Goal: Task Accomplishment & Management: Use online tool/utility

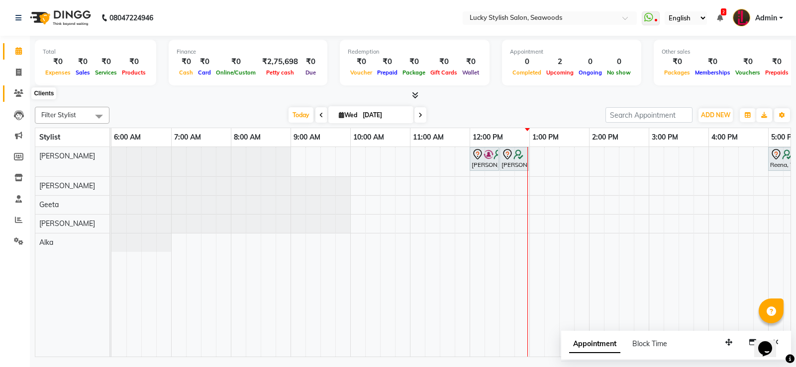
click at [14, 90] on icon at bounding box center [18, 93] width 9 height 7
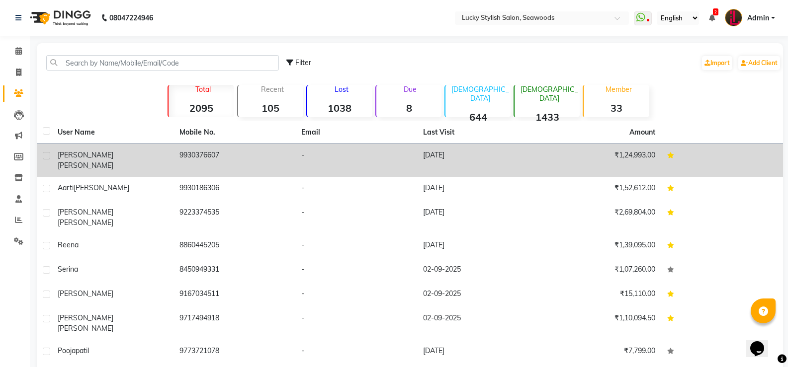
click at [126, 151] on div "[PERSON_NAME]" at bounding box center [113, 160] width 110 height 21
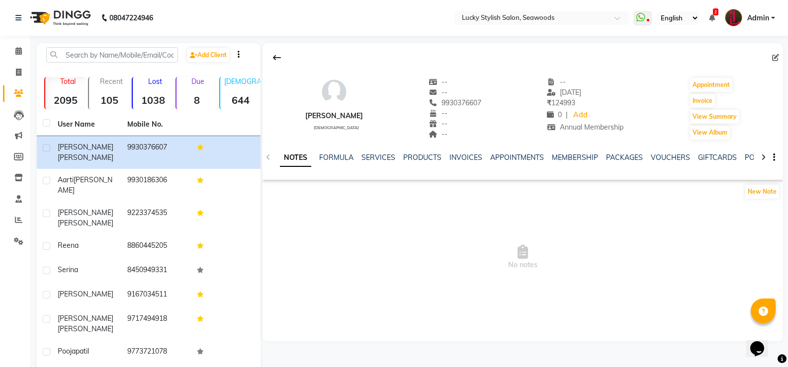
click at [583, 162] on div "MEMBERSHIP" at bounding box center [575, 158] width 46 height 10
click at [589, 158] on link "MEMBERSHIP" at bounding box center [575, 157] width 46 height 9
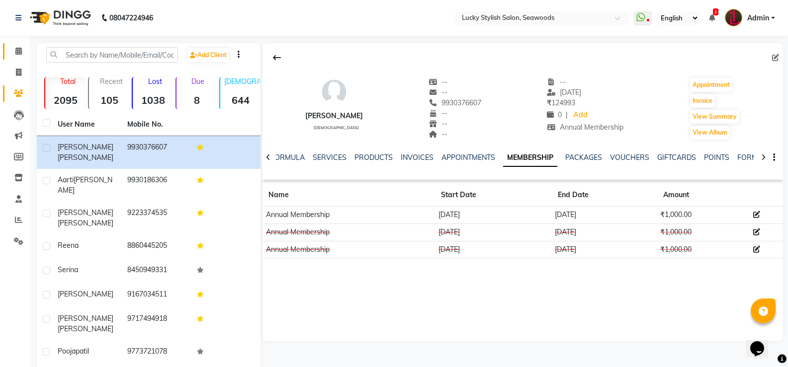
click at [8, 47] on link "Calendar" at bounding box center [15, 51] width 24 height 16
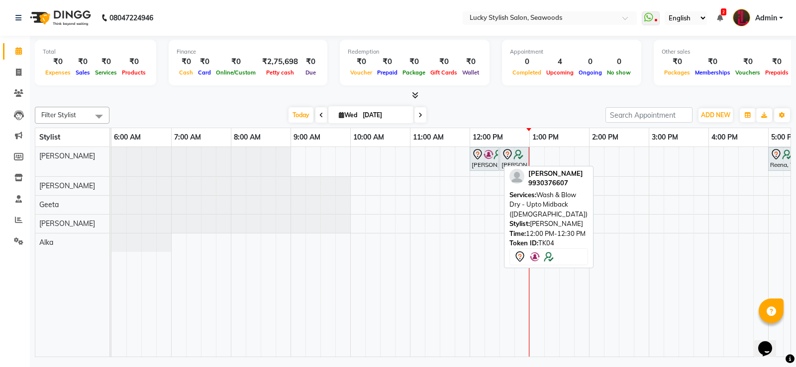
click at [474, 160] on icon at bounding box center [477, 155] width 12 height 12
select select "7"
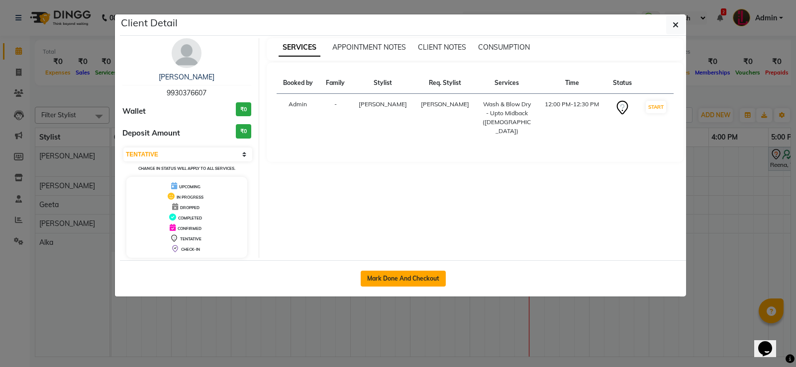
click at [427, 275] on button "Mark Done And Checkout" at bounding box center [403, 279] width 85 height 16
select select "675"
select select "service"
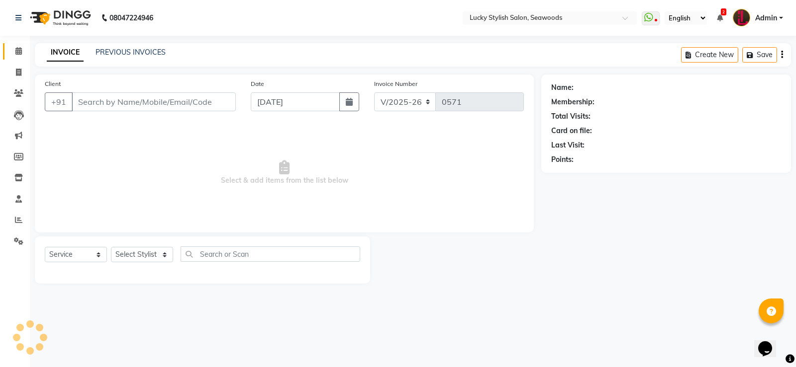
type input "9930376607"
select select "10014"
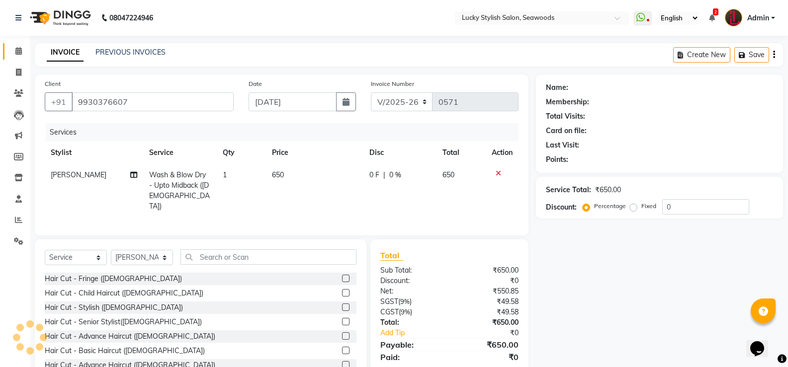
select select "2: Object"
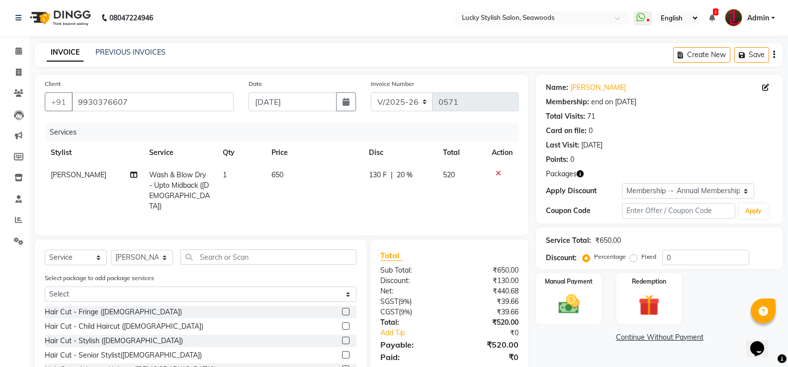
click at [273, 173] on span "650" at bounding box center [277, 175] width 12 height 9
select select "10014"
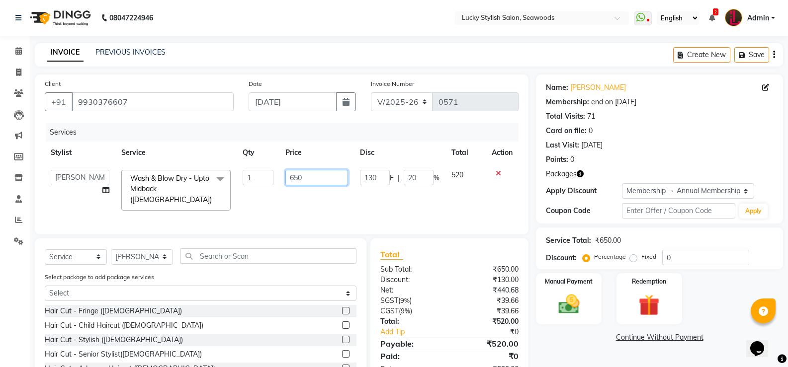
click at [290, 177] on input "650" at bounding box center [316, 177] width 62 height 15
type input "750"
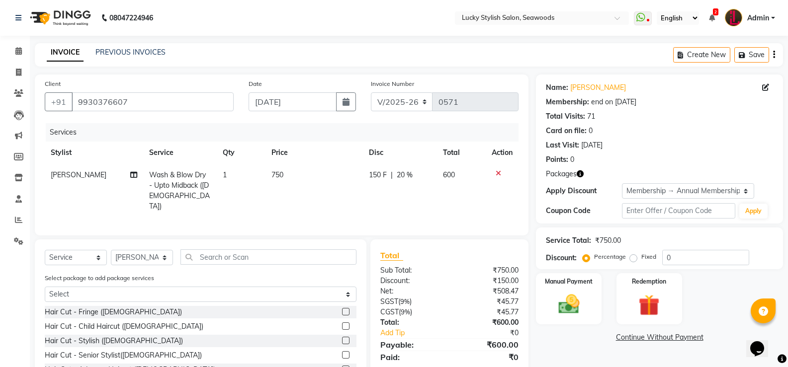
click at [432, 194] on td "150 F | 20 %" at bounding box center [400, 191] width 74 height 54
select select "10014"
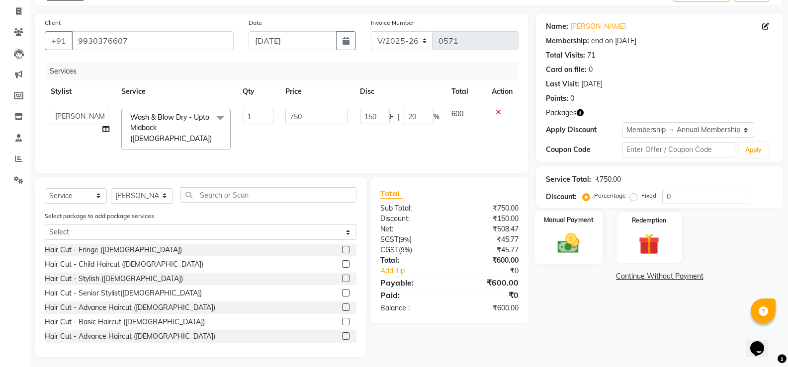
scroll to position [64, 0]
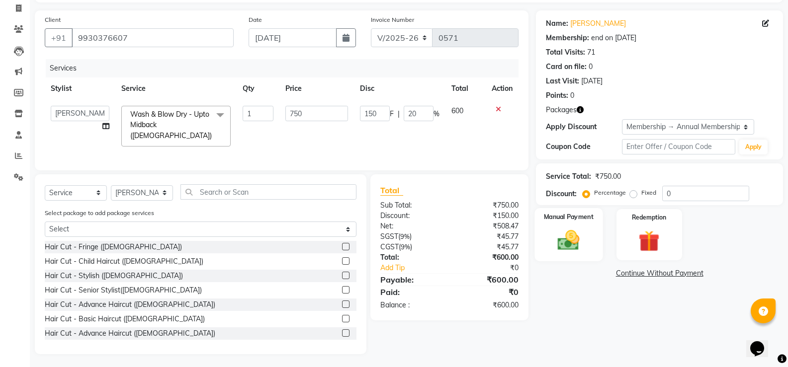
click at [589, 238] on div "Manual Payment" at bounding box center [569, 234] width 68 height 53
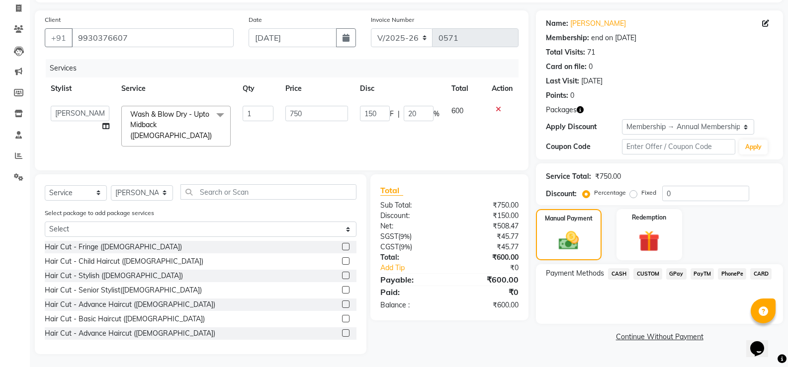
click at [674, 280] on div "GPay" at bounding box center [674, 275] width 24 height 13
click at [674, 278] on span "GPay" at bounding box center [676, 274] width 20 height 11
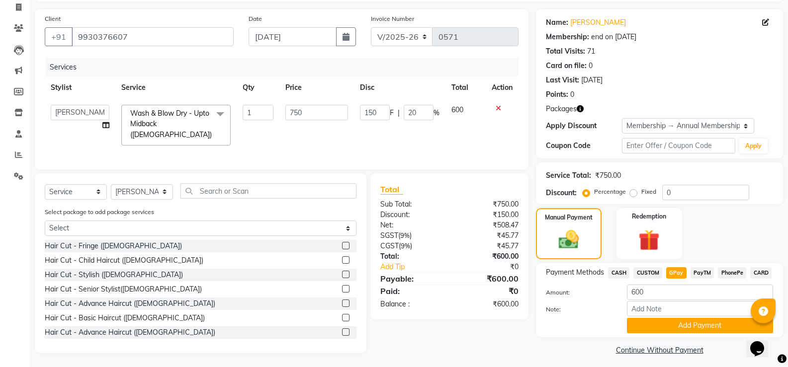
scroll to position [71, 0]
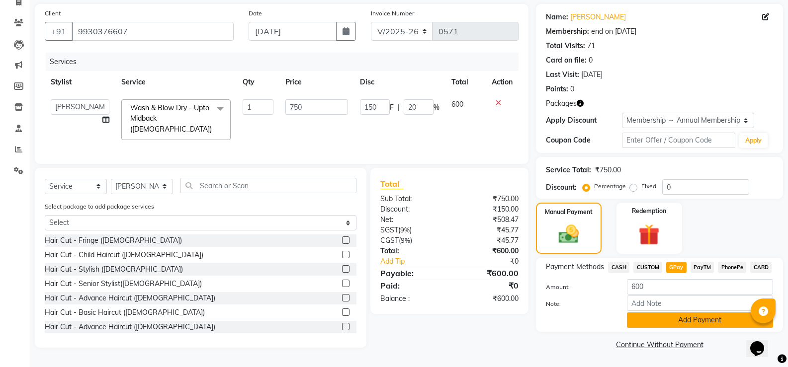
click at [718, 321] on button "Add Payment" at bounding box center [700, 320] width 146 height 15
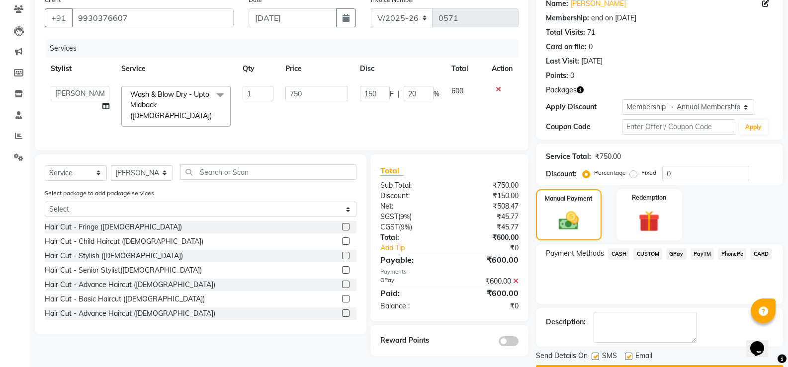
scroll to position [112, 0]
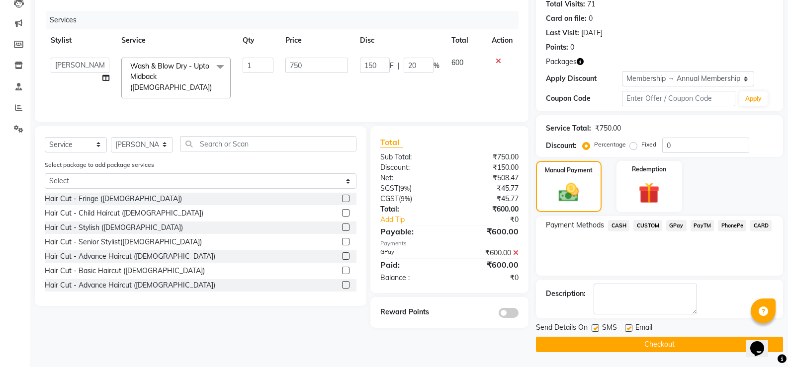
click at [677, 341] on button "Checkout" at bounding box center [659, 344] width 247 height 15
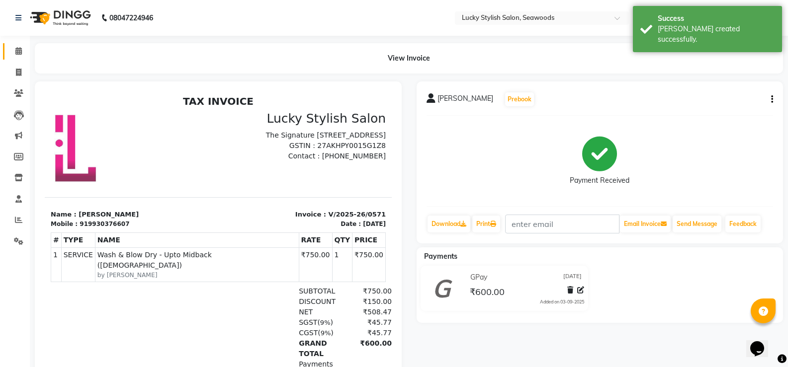
click at [4, 44] on link "Calendar" at bounding box center [15, 51] width 24 height 16
